Goal: Transaction & Acquisition: Purchase product/service

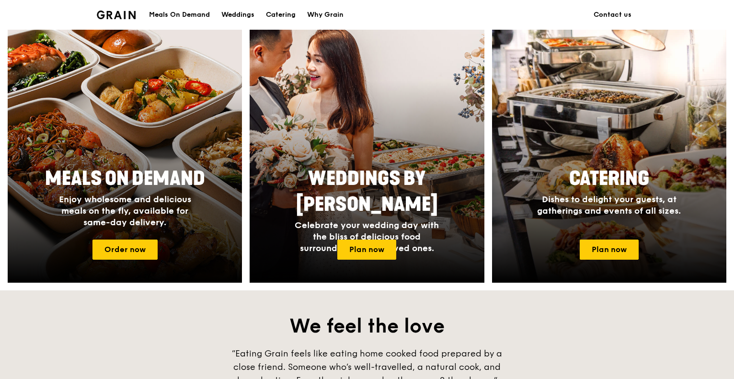
scroll to position [362, 0]
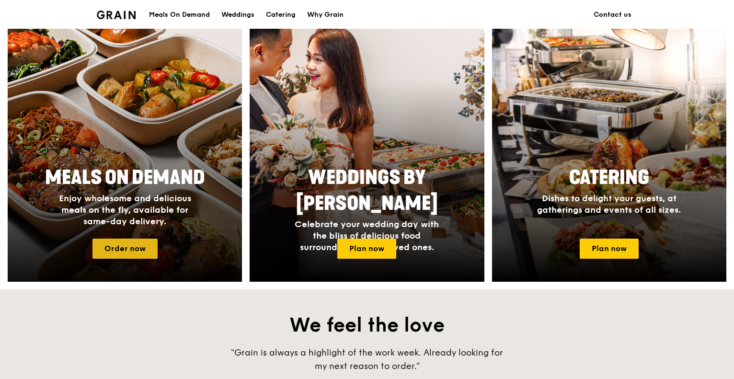
click at [115, 241] on link "Order now" at bounding box center [124, 248] width 65 height 20
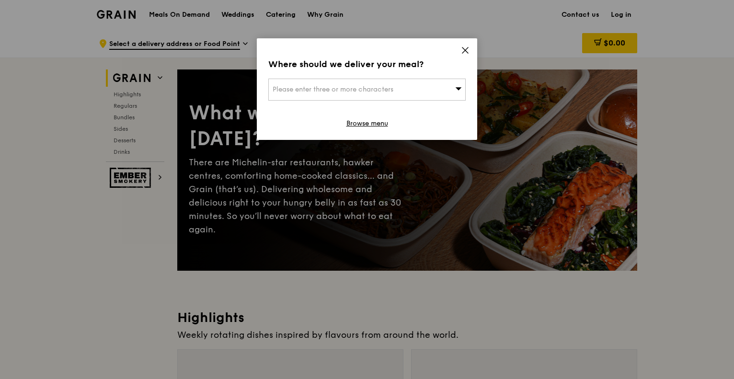
click at [362, 94] on div "Please enter three or more characters" at bounding box center [366, 90] width 197 height 22
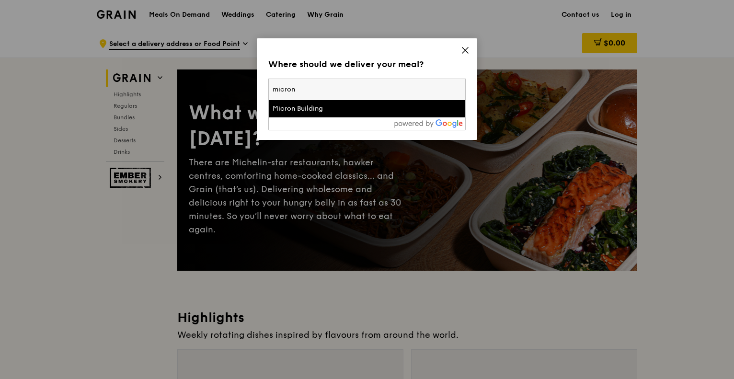
type input "micron"
click at [320, 107] on div "Micron Building" at bounding box center [343, 109] width 142 height 10
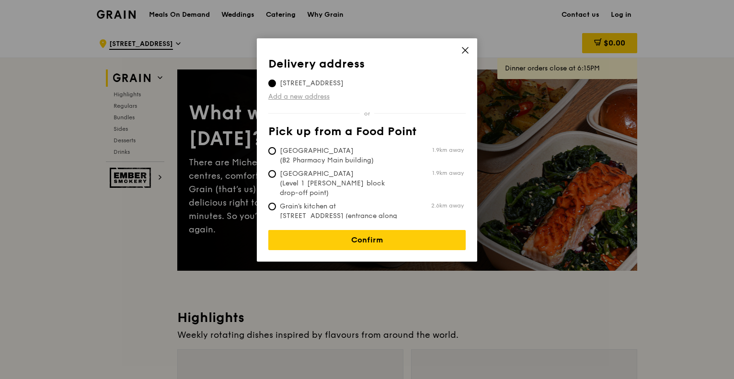
click at [308, 96] on link "Add a new address" at bounding box center [366, 97] width 197 height 10
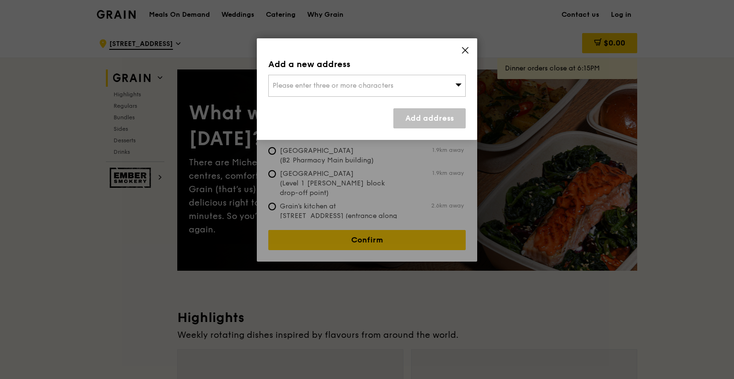
click at [302, 80] on div "Please enter three or more characters" at bounding box center [366, 86] width 197 height 22
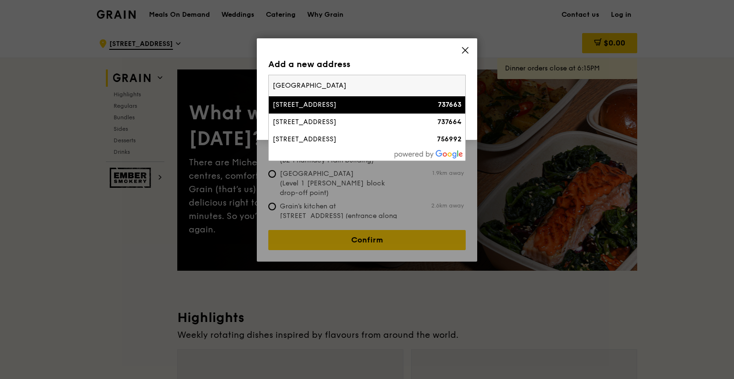
type input "[GEOGRAPHIC_DATA]"
click at [312, 101] on div "[STREET_ADDRESS]" at bounding box center [343, 105] width 142 height 10
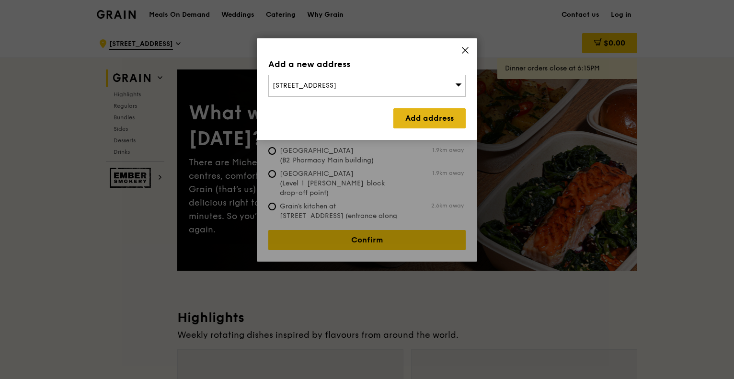
click at [410, 117] on link "Add address" at bounding box center [429, 118] width 72 height 20
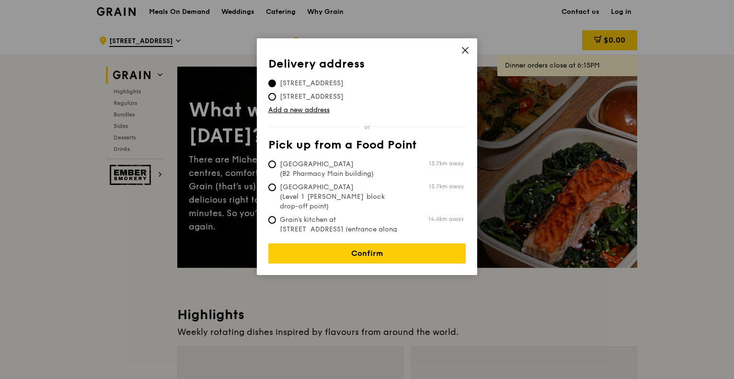
scroll to position [2, 0]
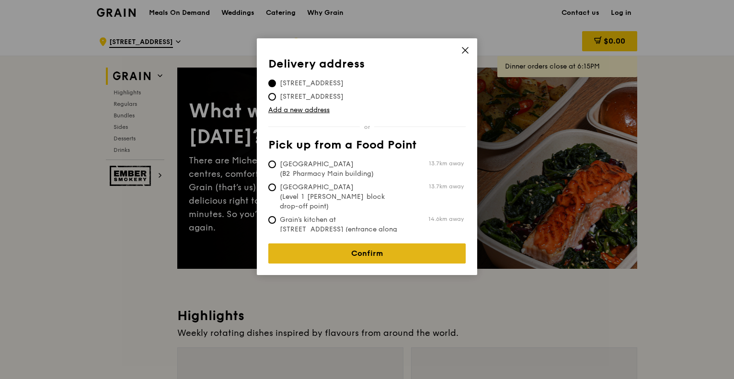
click at [356, 253] on link "Confirm" at bounding box center [366, 253] width 197 height 20
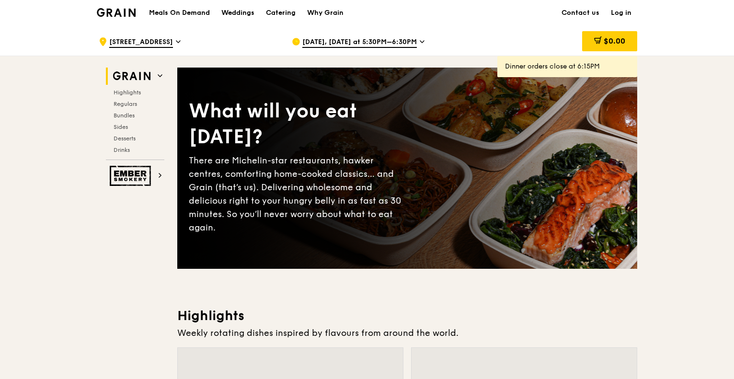
click at [397, 42] on span "[DATE], [DATE] at 5:30PM–6:30PM" at bounding box center [359, 42] width 114 height 11
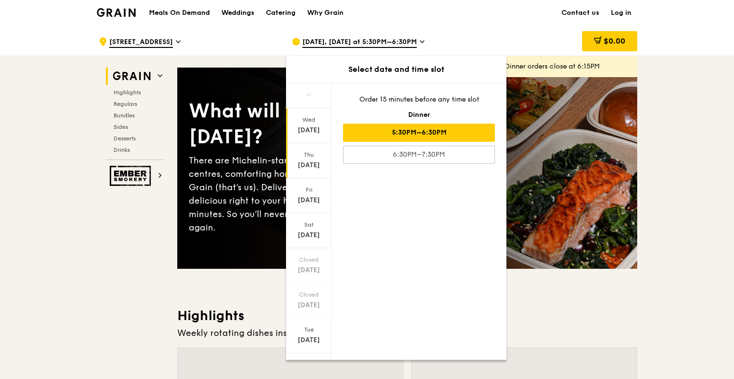
click at [305, 162] on div "[DATE]" at bounding box center [308, 165] width 43 height 10
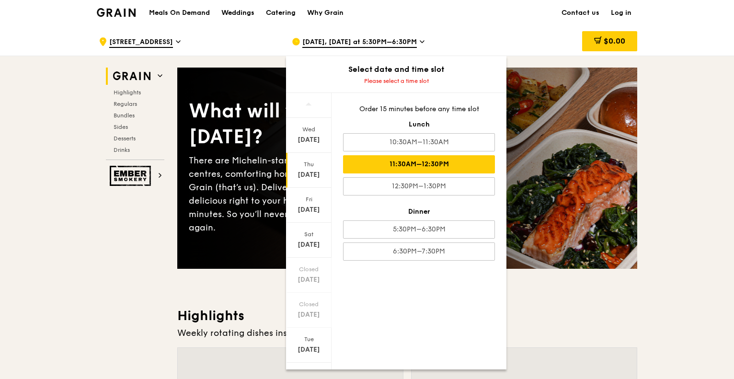
click at [410, 163] on div "11:30AM–12:30PM" at bounding box center [419, 164] width 152 height 18
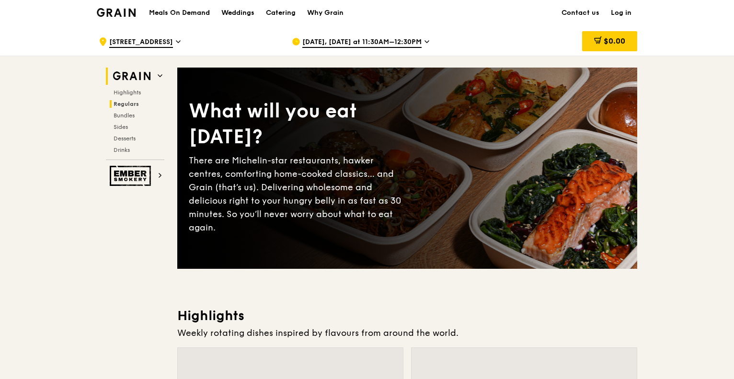
click at [126, 101] on span "Regulars" at bounding box center [125, 104] width 25 height 7
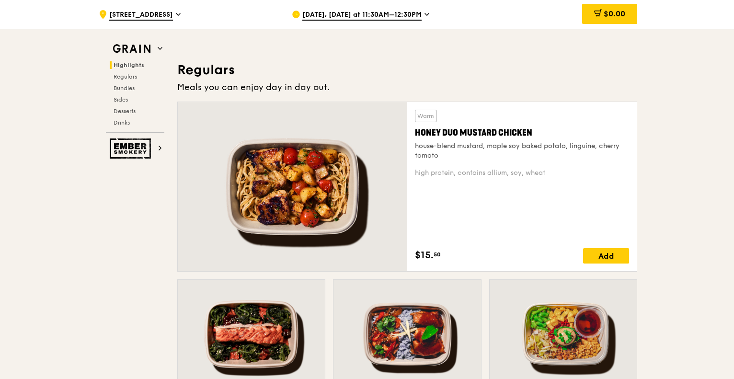
scroll to position [620, 0]
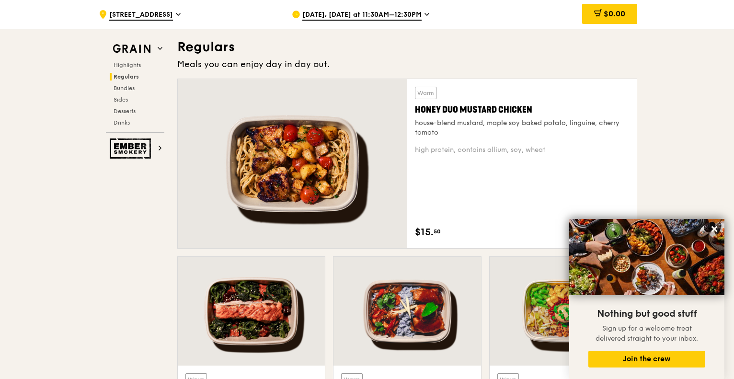
click at [716, 231] on icon at bounding box center [714, 229] width 9 height 9
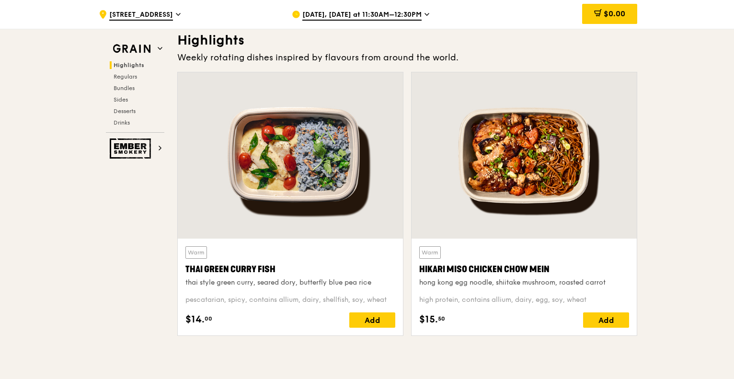
scroll to position [273, 0]
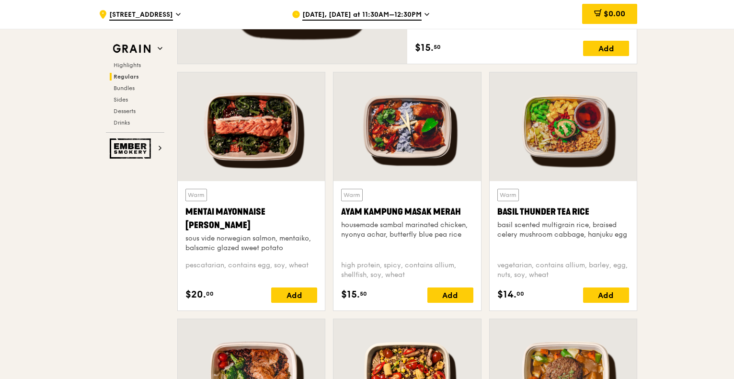
scroll to position [804, 0]
click at [596, 131] on div at bounding box center [562, 126] width 147 height 109
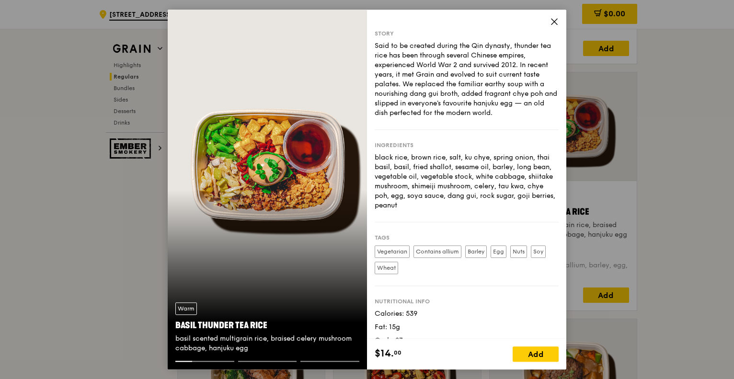
scroll to position [27, 0]
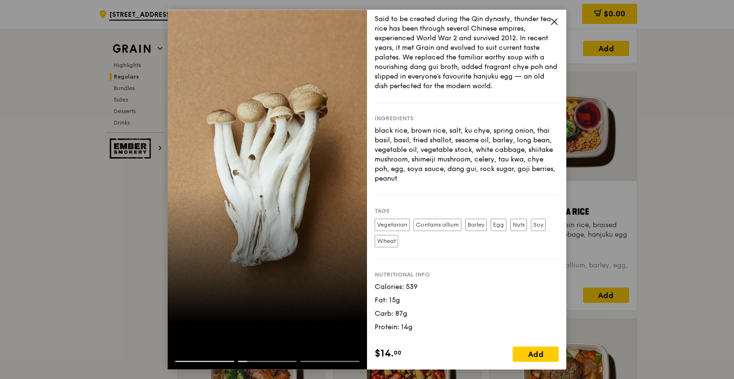
click at [543, 76] on div "Said to be created during the Qin dynasty, thunder tea rice has been through se…" at bounding box center [466, 52] width 184 height 77
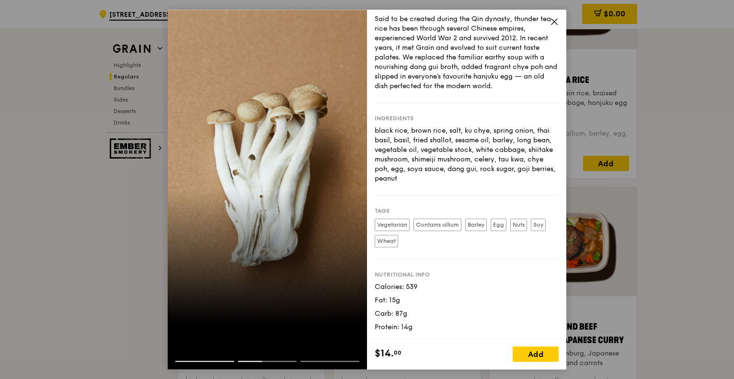
scroll to position [937, 0]
click at [541, 356] on div "Add" at bounding box center [535, 353] width 46 height 15
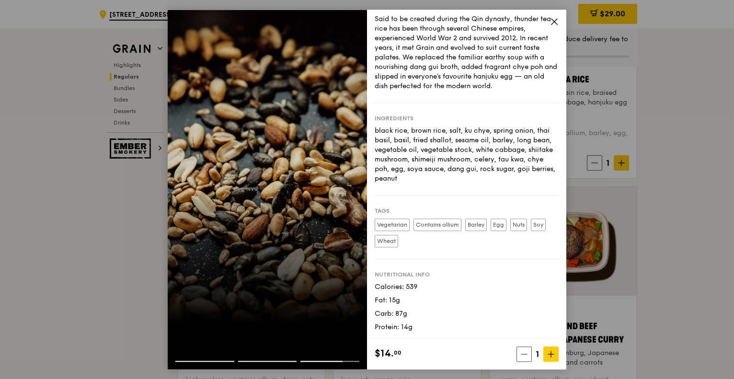
click at [553, 23] on icon at bounding box center [554, 22] width 6 height 6
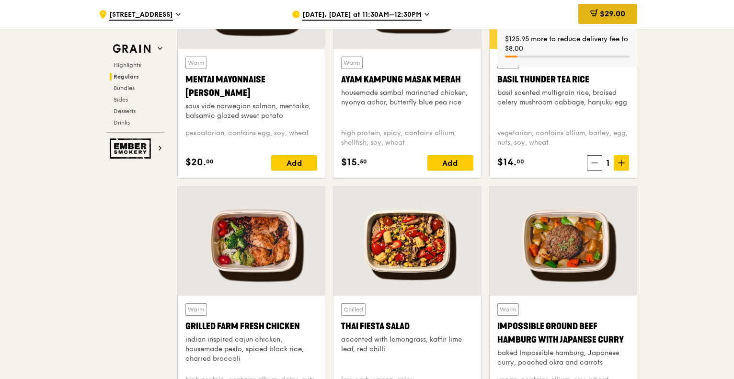
click at [598, 9] on div "$29.00" at bounding box center [607, 14] width 59 height 20
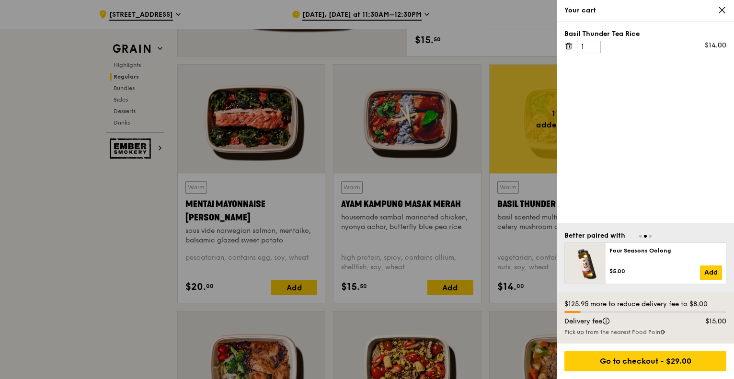
scroll to position [810, 0]
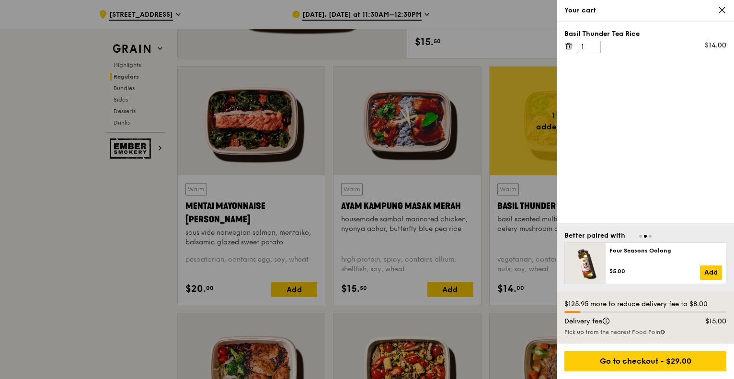
click at [719, 9] on icon at bounding box center [721, 10] width 9 height 9
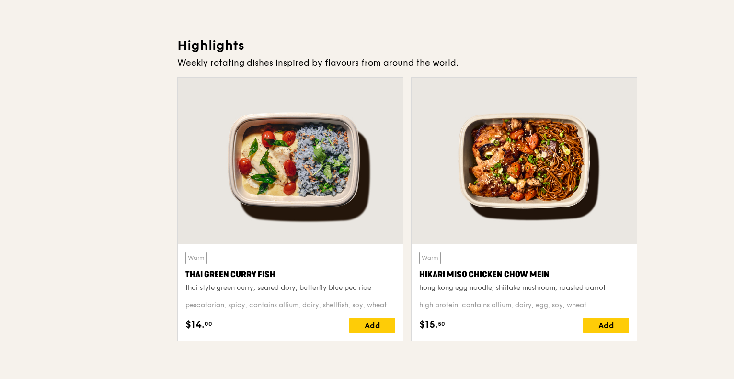
scroll to position [0, 0]
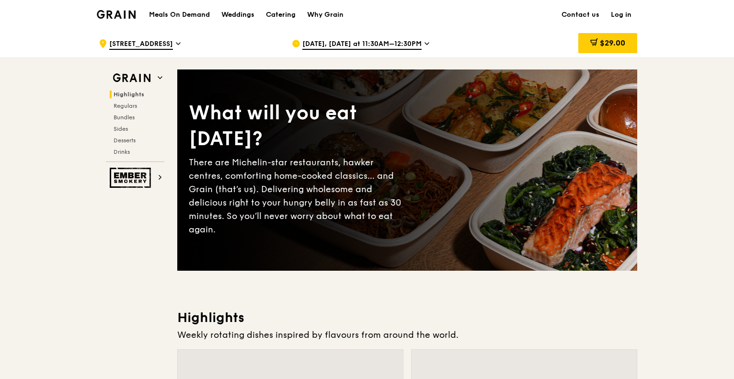
click at [396, 38] on div "[DATE], [DATE] at 11:30AM–12:30PM" at bounding box center [381, 43] width 178 height 29
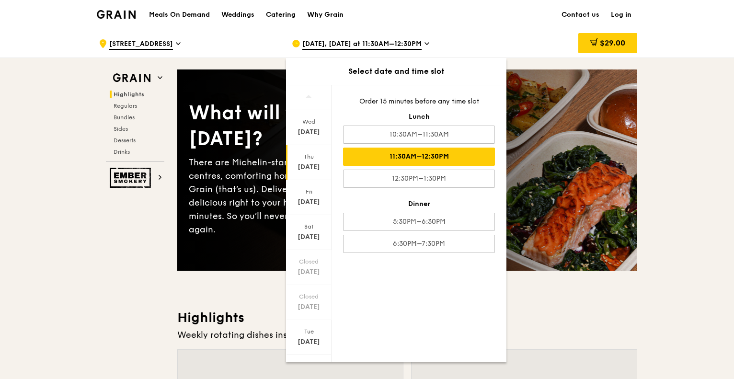
click at [169, 45] on span "[STREET_ADDRESS]" at bounding box center [141, 44] width 64 height 11
